Goal: Task Accomplishment & Management: Manage account settings

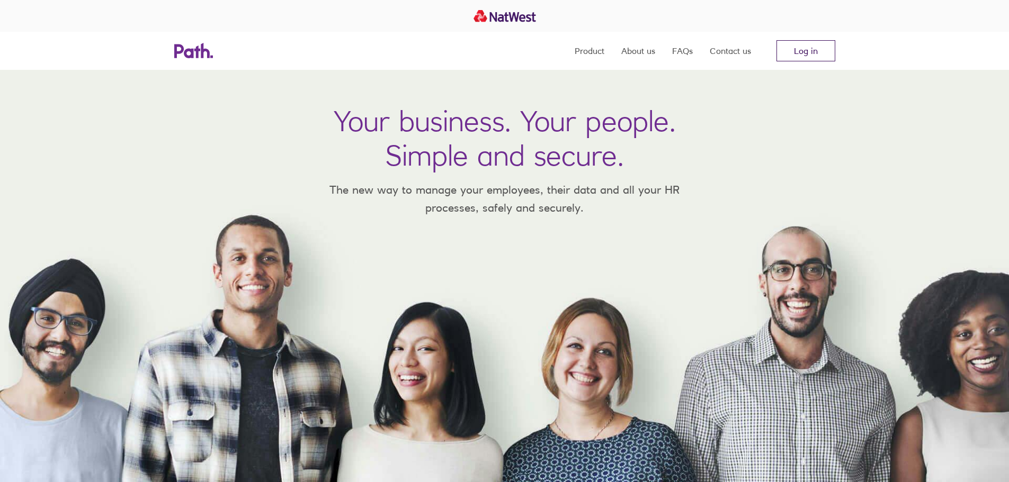
click at [825, 46] on link "Log in" at bounding box center [805, 50] width 59 height 21
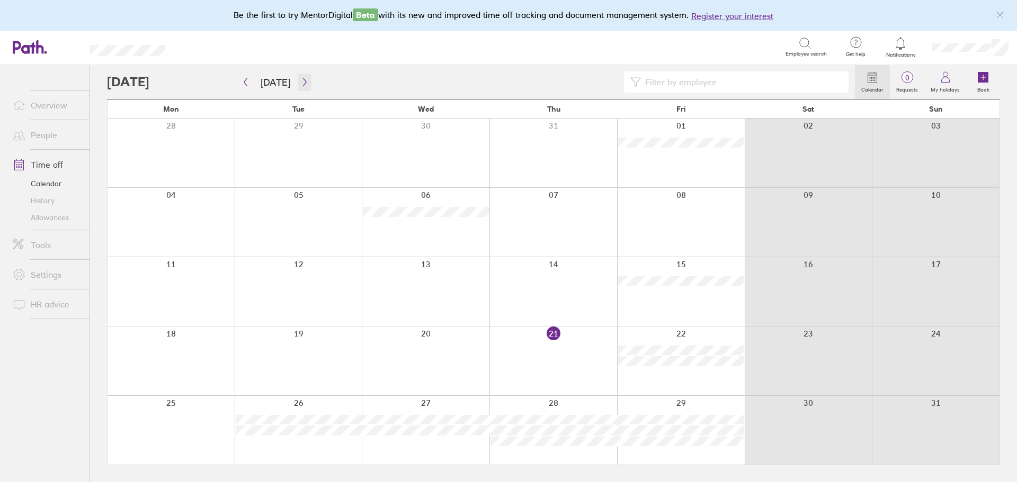
click at [301, 83] on icon "button" at bounding box center [305, 82] width 8 height 8
click at [303, 82] on icon "button" at bounding box center [304, 82] width 3 height 8
click at [248, 82] on icon "button" at bounding box center [245, 82] width 8 height 8
click at [300, 75] on button "button" at bounding box center [304, 82] width 13 height 17
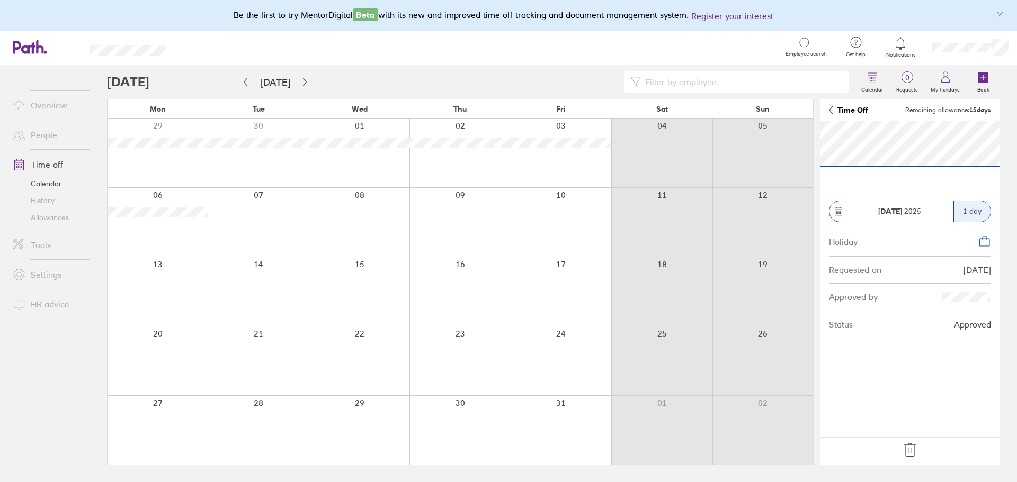
click at [909, 448] on icon at bounding box center [909, 450] width 17 height 17
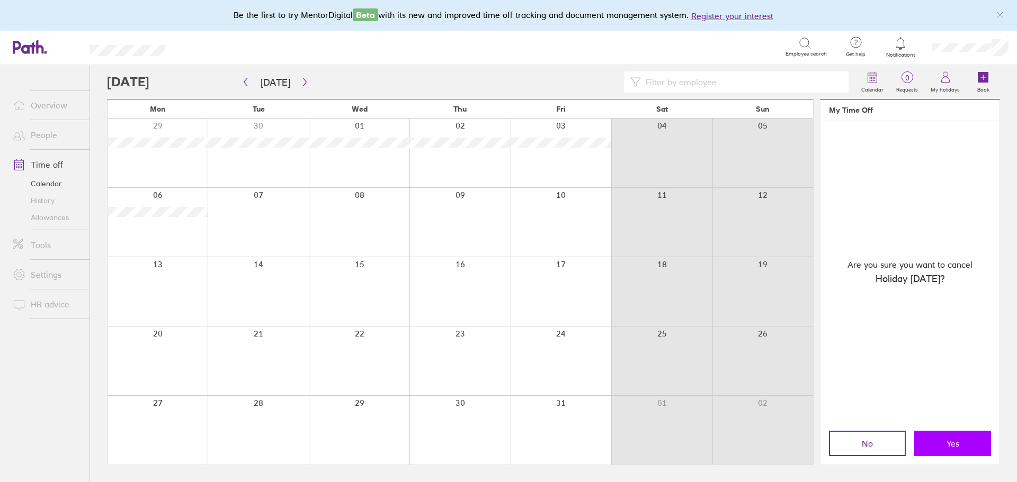
click at [966, 439] on button "Yes" at bounding box center [952, 443] width 77 height 25
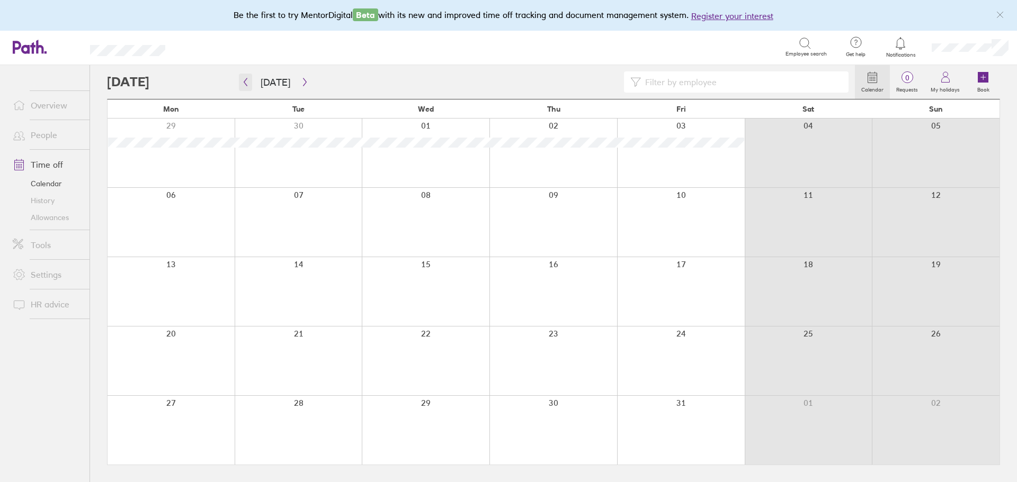
click at [248, 82] on icon "button" at bounding box center [245, 82] width 8 height 8
click at [307, 77] on button "button" at bounding box center [304, 82] width 13 height 17
click at [308, 82] on button "button" at bounding box center [304, 82] width 13 height 17
click at [301, 81] on icon "button" at bounding box center [305, 82] width 8 height 8
